Goal: Find specific page/section: Find specific page/section

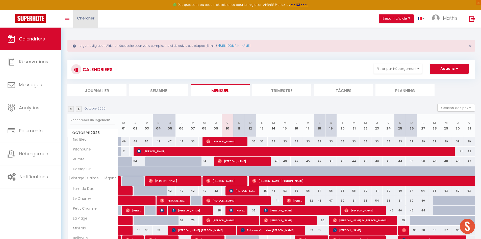
click at [93, 23] on link "Chercher" at bounding box center [85, 19] width 25 height 18
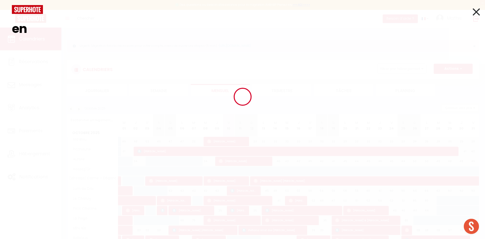
type input "e"
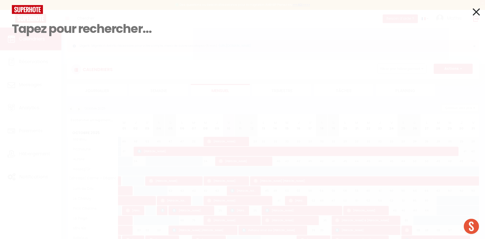
click at [132, 80] on div "Résultat de la recherche Id Appart Voyageur Checkin Checkout Nuits Pers. Platef…" at bounding box center [242, 119] width 485 height 239
click at [144, 73] on div "Résultat de la recherche Id Appart Voyageur Checkin Checkout Nuits Pers. Platef…" at bounding box center [242, 119] width 485 height 239
click at [472, 17] on icon at bounding box center [475, 12] width 7 height 13
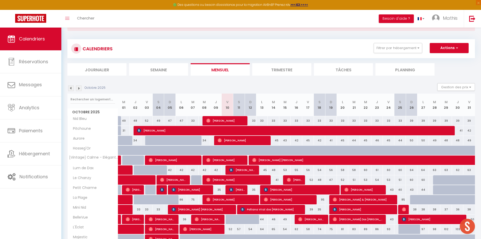
scroll to position [47, 0]
